Goal: Navigation & Orientation: Find specific page/section

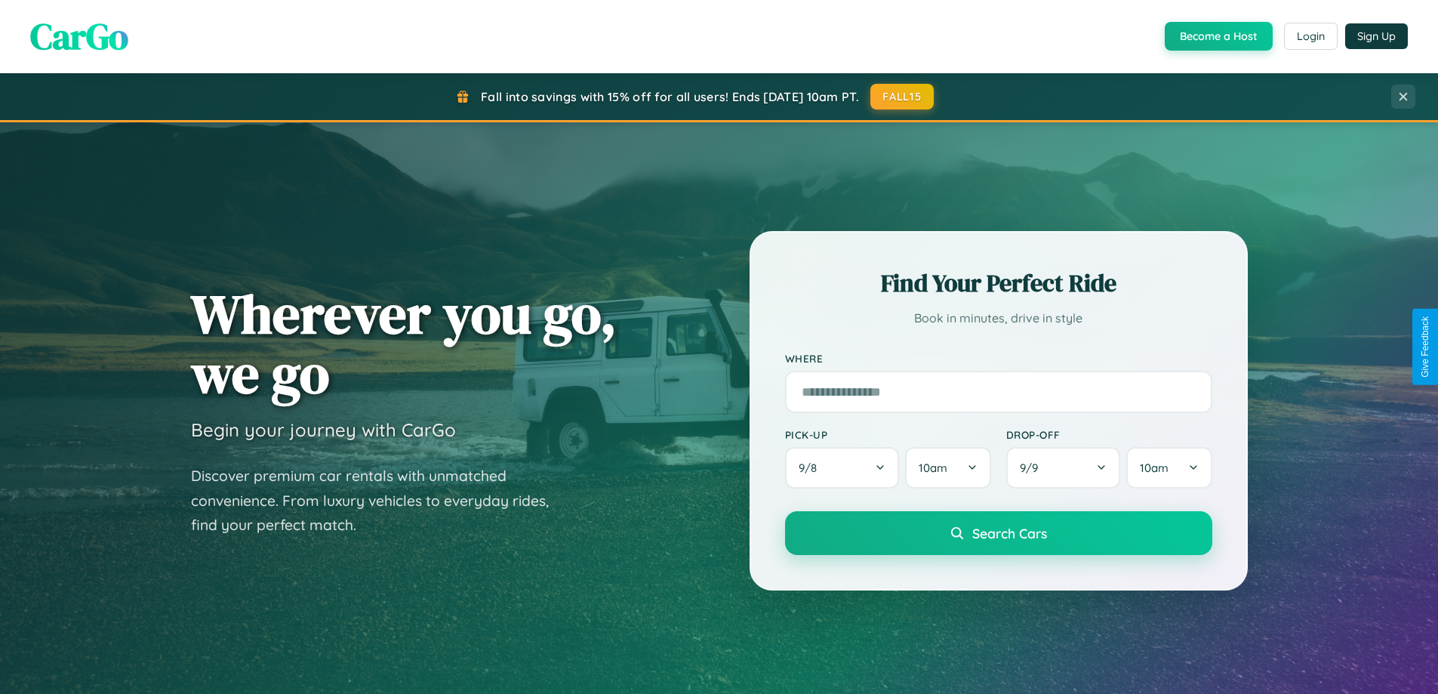
scroll to position [1039, 0]
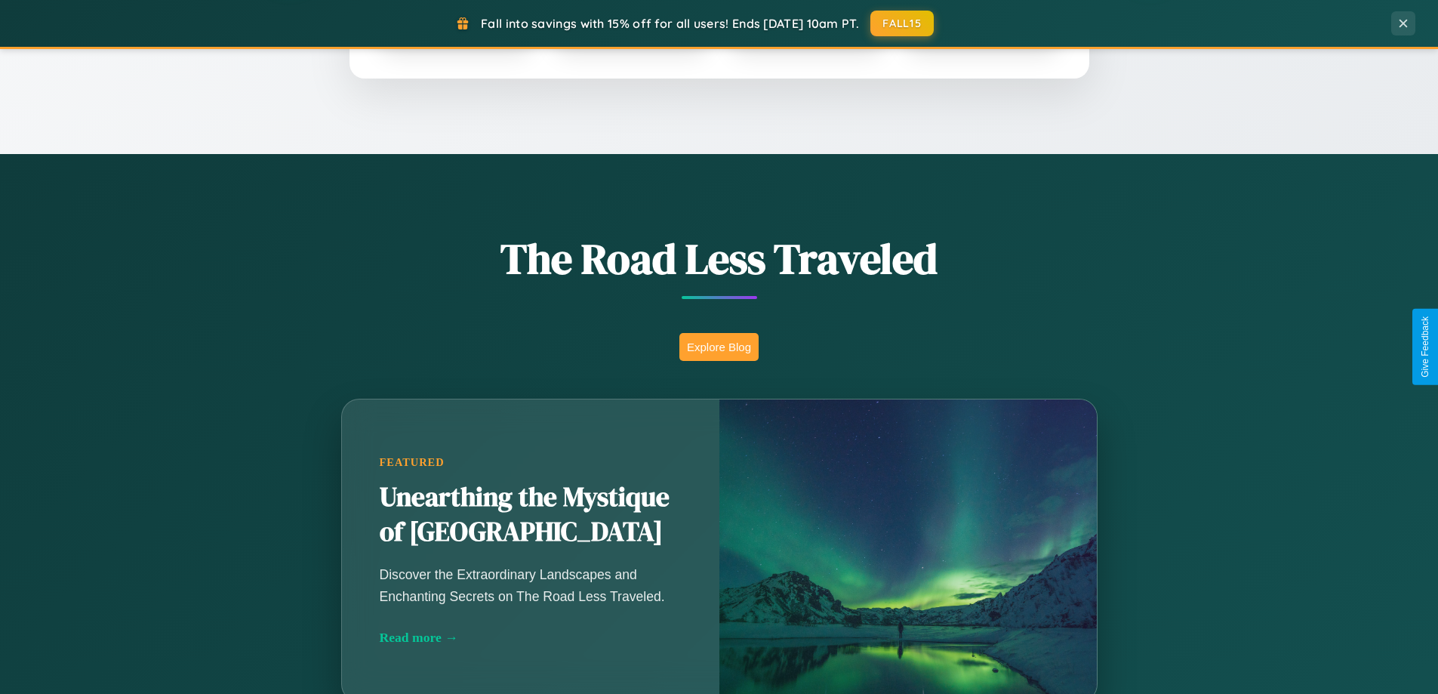
click at [719, 347] on button "Explore Blog" at bounding box center [718, 347] width 79 height 28
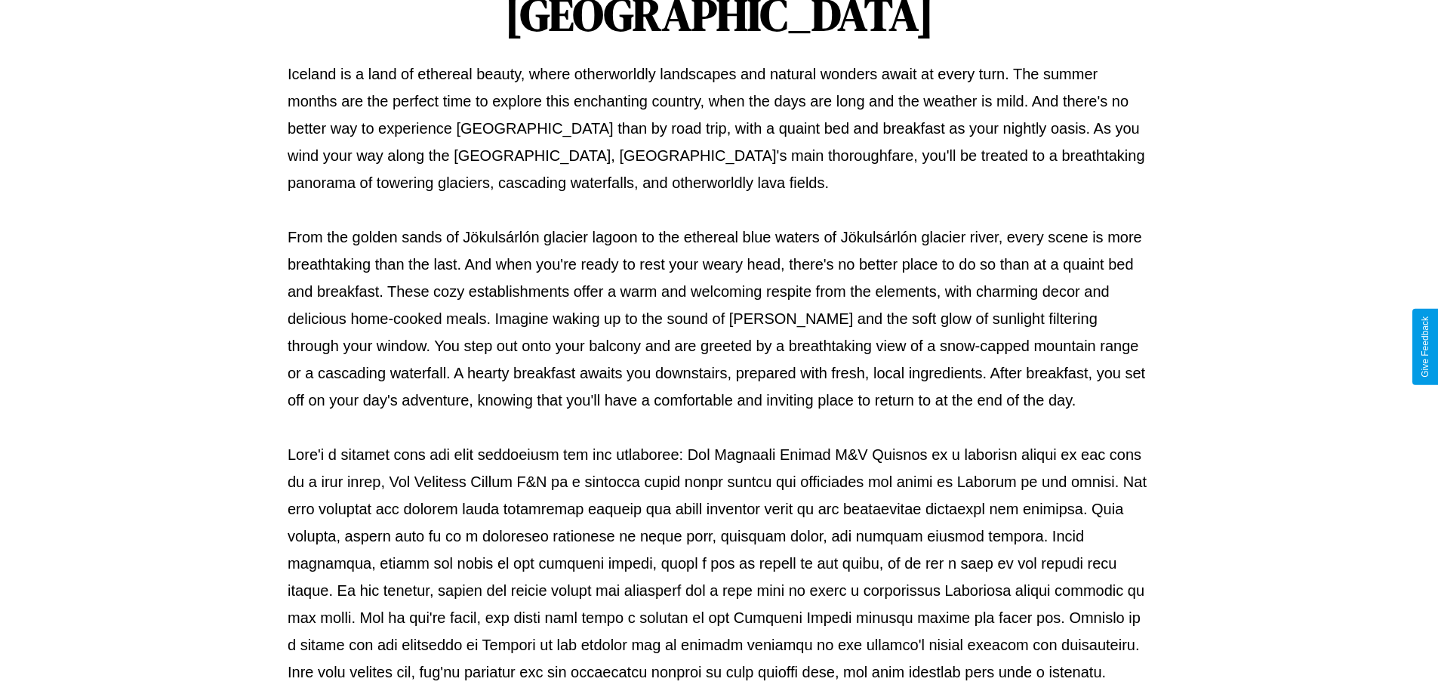
scroll to position [488, 0]
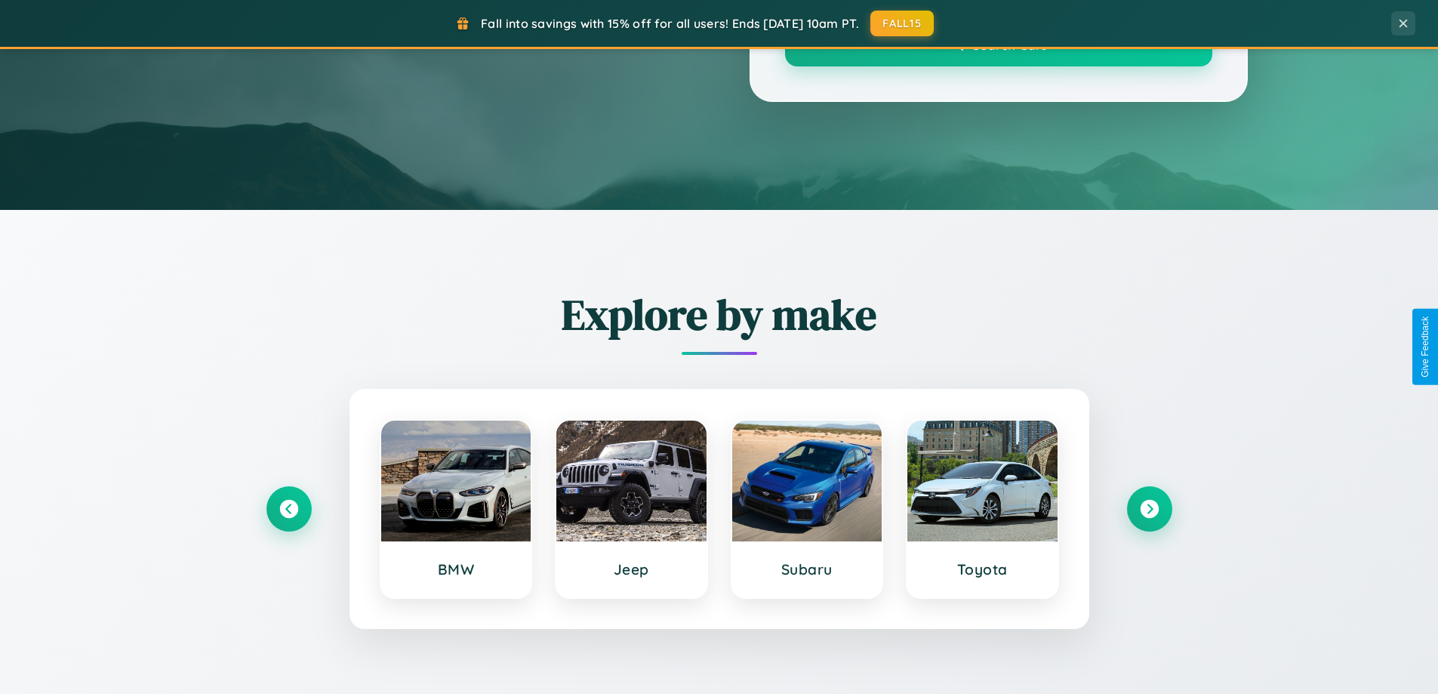
scroll to position [1039, 0]
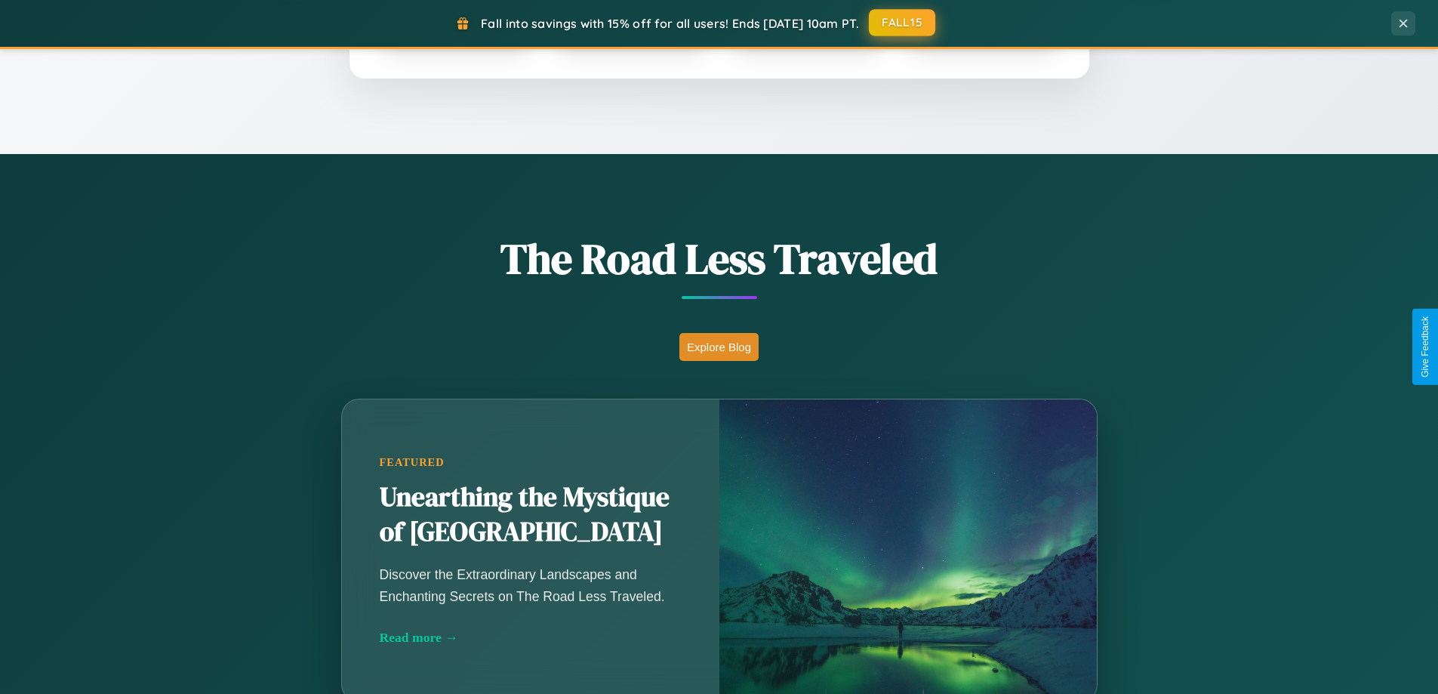
click at [903, 23] on button "FALL15" at bounding box center [902, 22] width 66 height 27
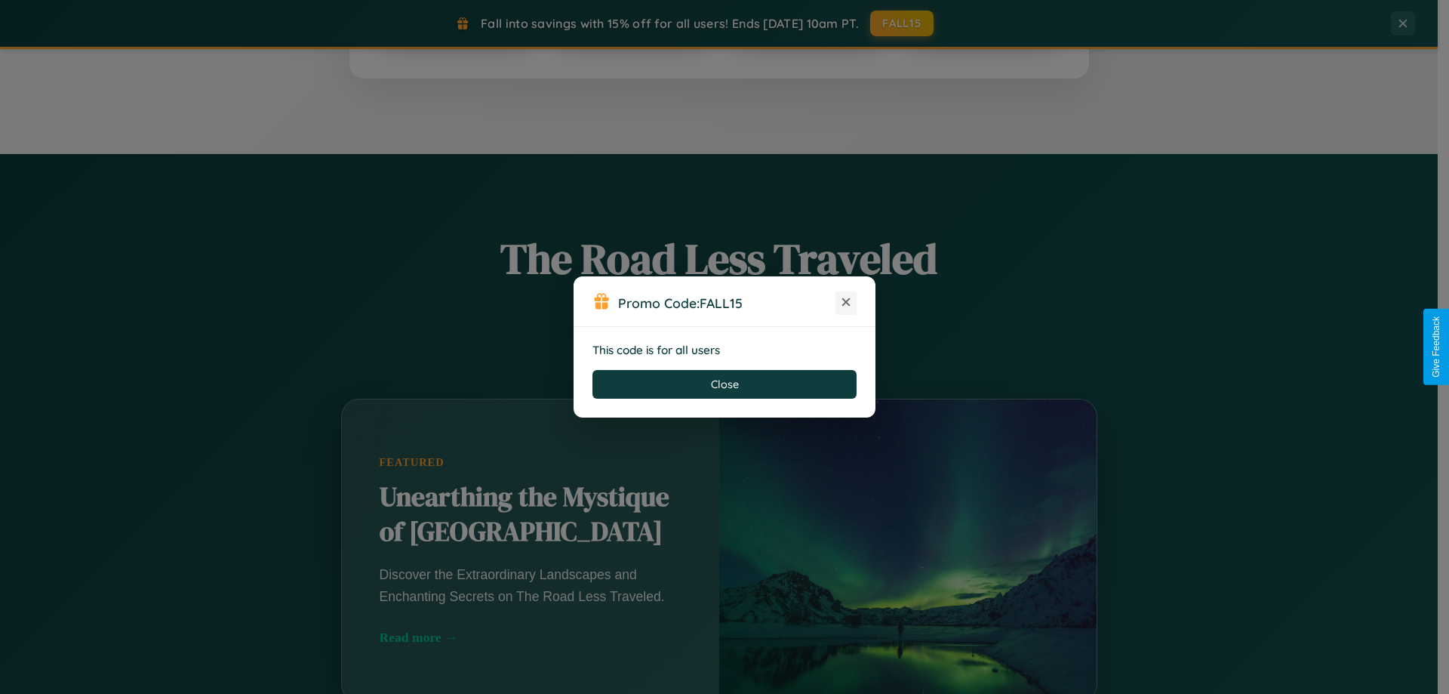
click at [846, 303] on icon at bounding box center [846, 301] width 15 height 15
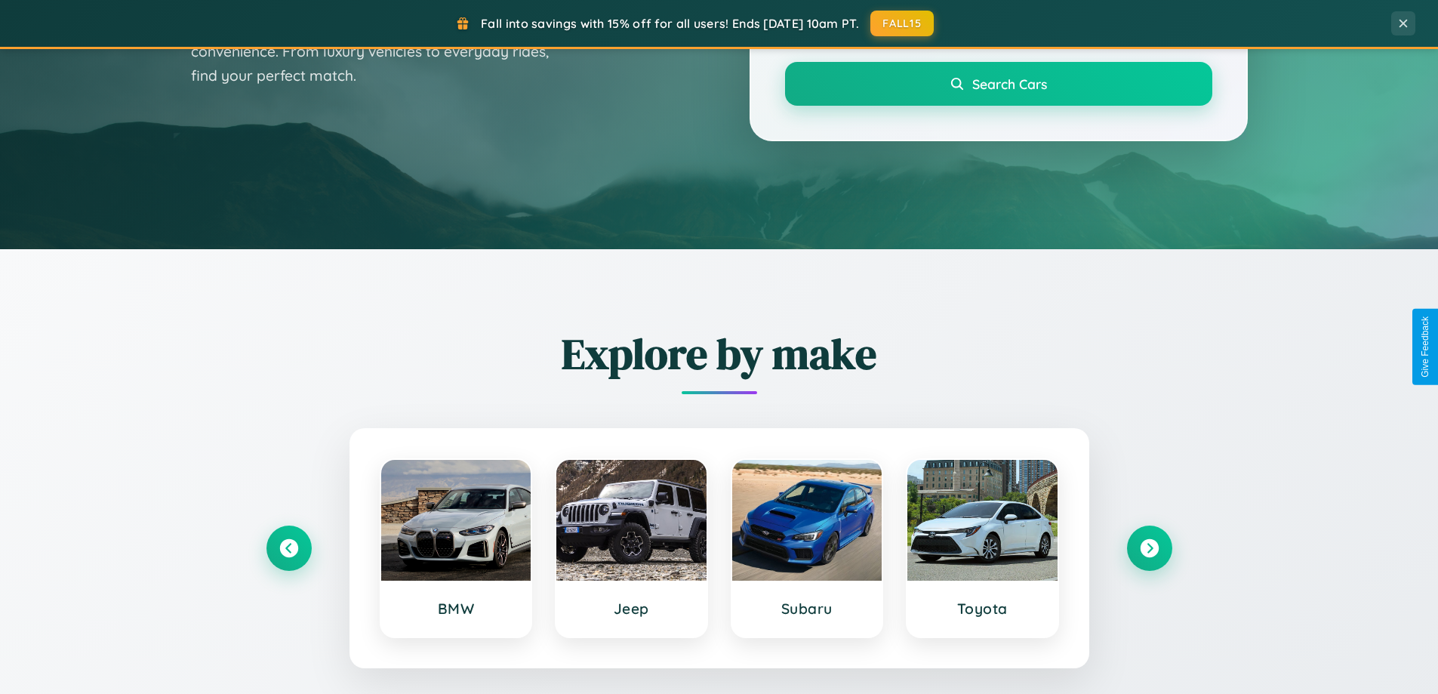
scroll to position [0, 0]
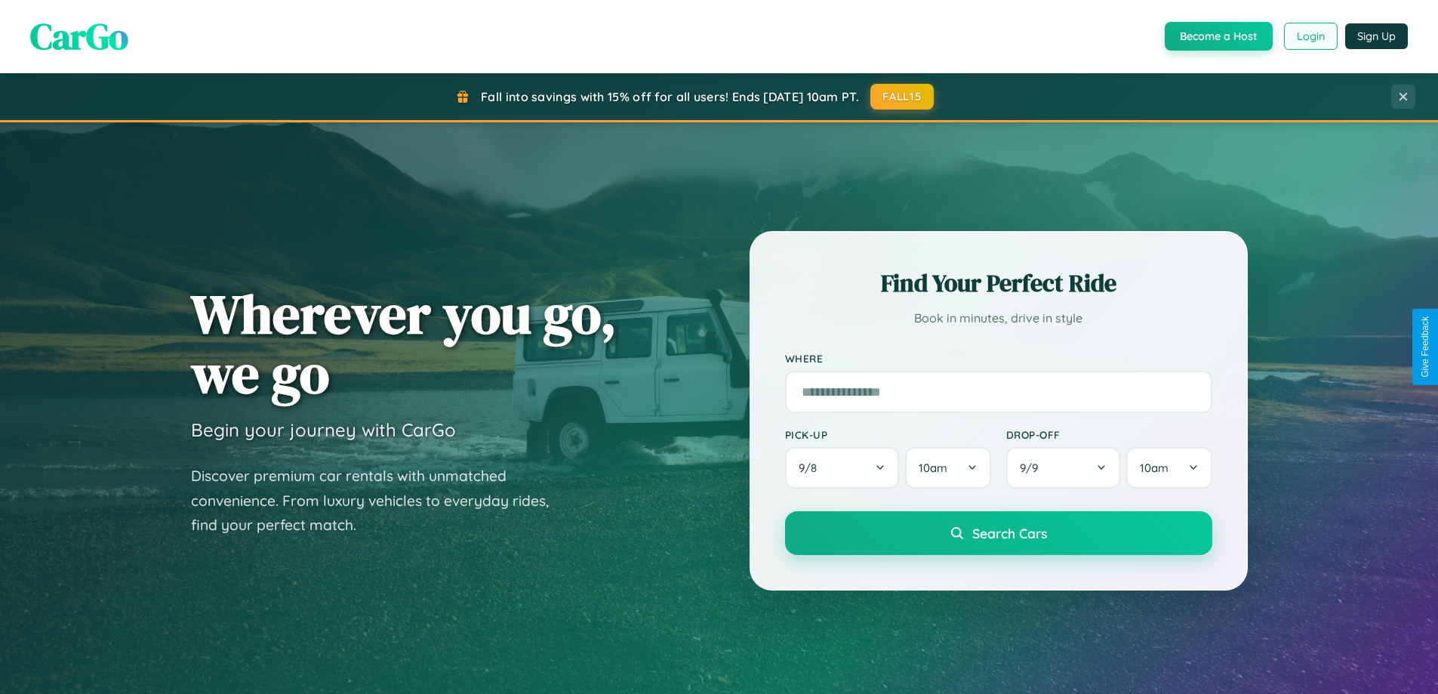
click at [1310, 36] on button "Login" at bounding box center [1311, 36] width 54 height 27
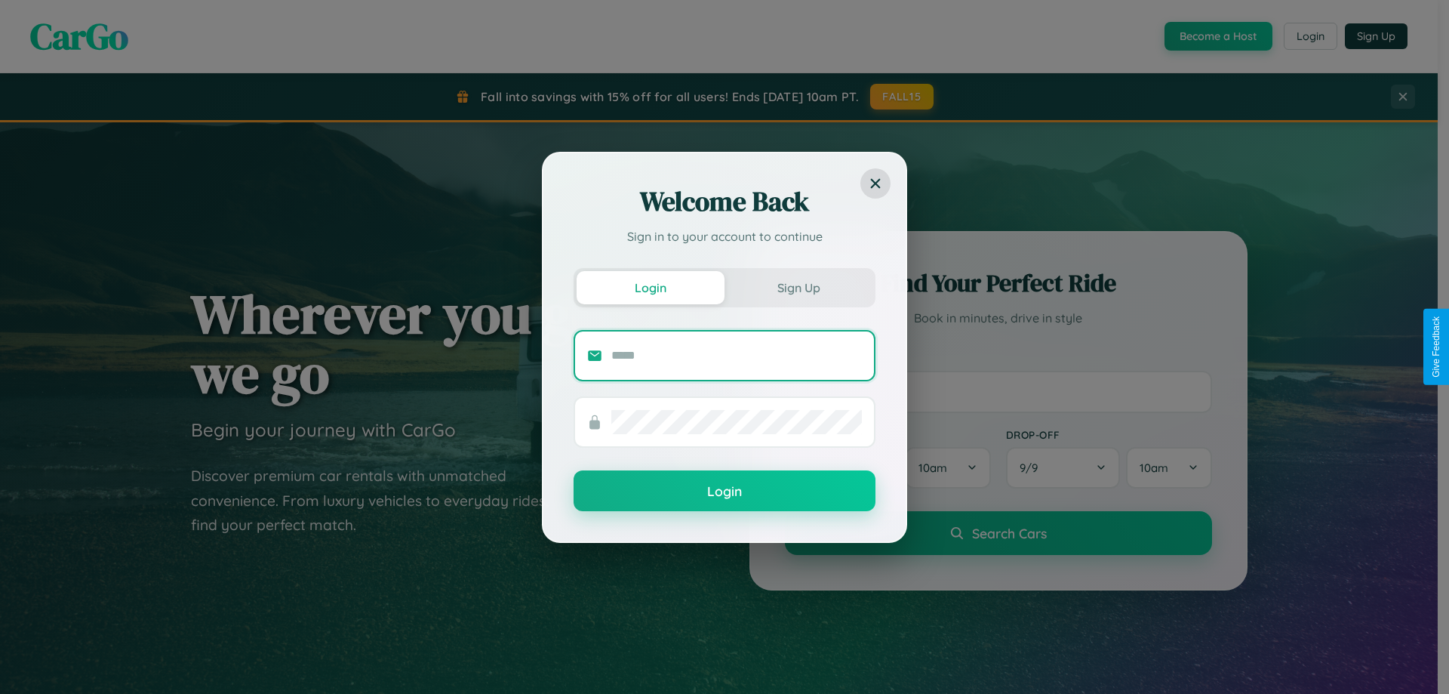
click at [737, 355] on input "text" at bounding box center [736, 355] width 251 height 24
type input "**********"
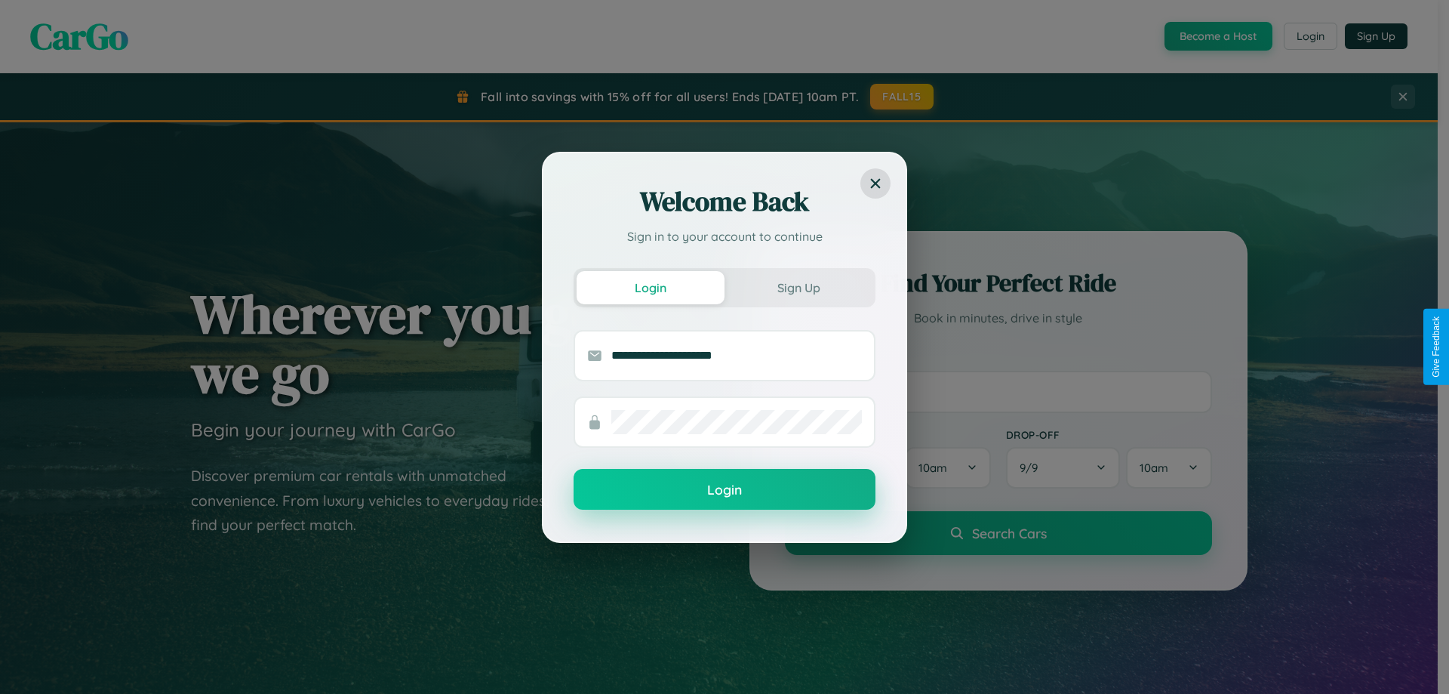
click at [725, 490] on button "Login" at bounding box center [725, 489] width 302 height 41
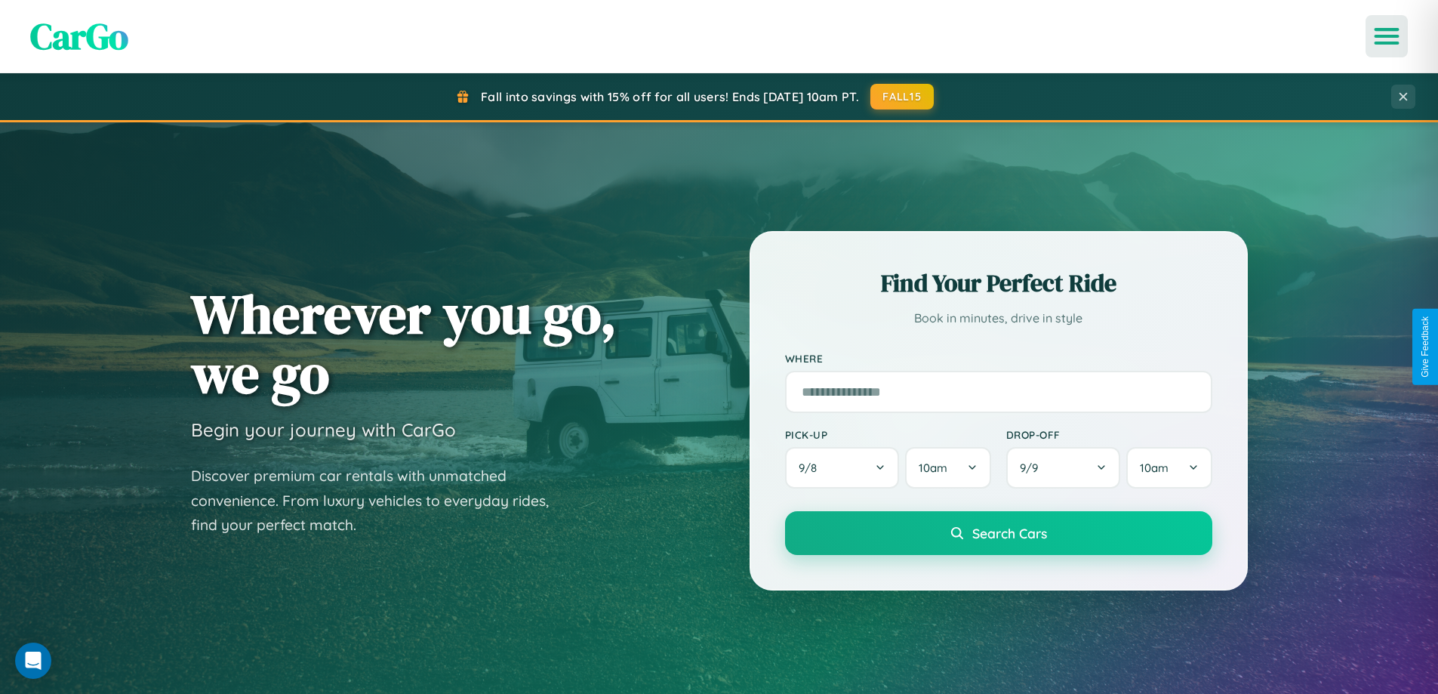
click at [1387, 36] on icon "Open menu" at bounding box center [1387, 36] width 22 height 14
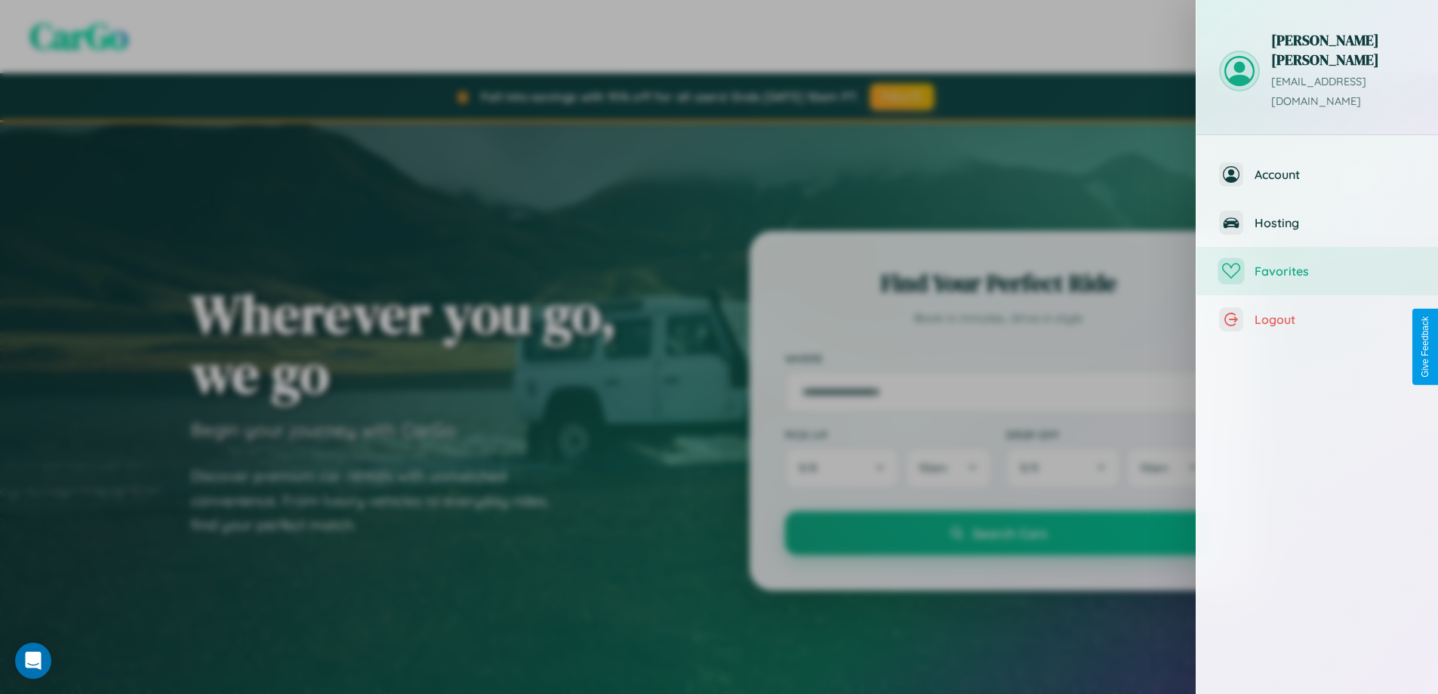
click at [1317, 263] on span "Favorites" at bounding box center [1335, 270] width 161 height 15
